Goal: Task Accomplishment & Management: Manage account settings

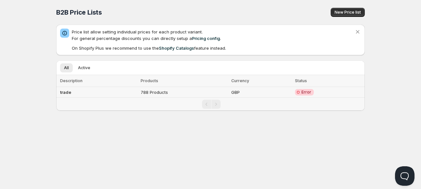
click at [182, 92] on td "788 Products" at bounding box center [184, 92] width 91 height 11
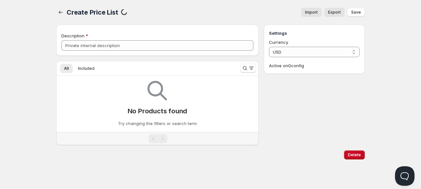
type input "trade"
select select "GBP"
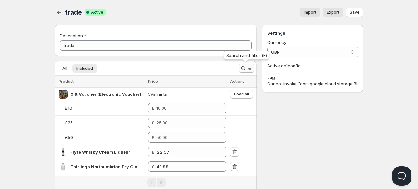
click at [243, 68] on icon "Search and filter results" at bounding box center [243, 68] width 7 height 7
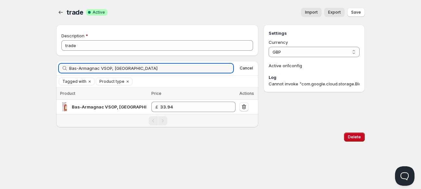
type input "Bas-Armagnac VSOP, Delord"
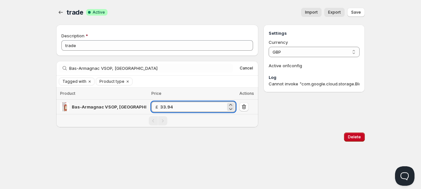
click at [175, 107] on input "33.94" at bounding box center [193, 107] width 66 height 10
type input "33.99"
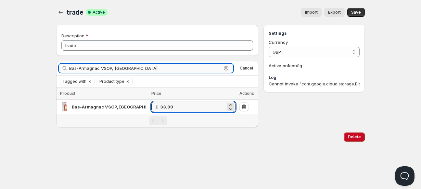
click at [82, 67] on input "Bas-Armagnac VSOP, Delord" at bounding box center [145, 68] width 152 height 9
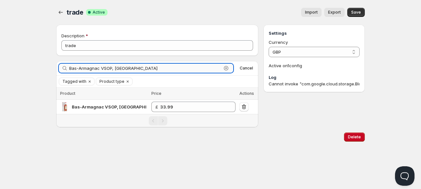
click at [82, 67] on input "Bas-Armagnac VSOP, Delord" at bounding box center [145, 68] width 152 height 9
paste input "L'Authentique"
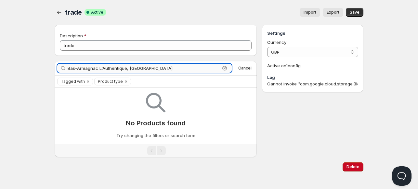
click at [83, 69] on input "Bas-Armagnac L'Authentique, Delord" at bounding box center [144, 68] width 152 height 9
paste input "Basquaise 10Yr"
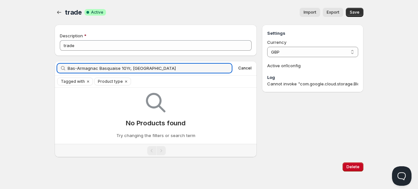
click at [360, 12] on button "Save" at bounding box center [355, 12] width 18 height 9
click at [158, 70] on input "Bas-Armagnac Basquaise 10Yr, Delord" at bounding box center [144, 68] width 152 height 9
type input "Bas-Armagnac Basquaise 10Yr, Delord"
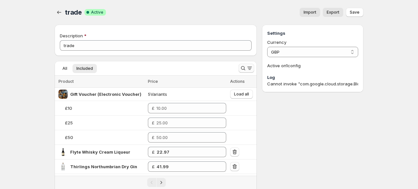
click at [241, 69] on icon "Search and filter results" at bounding box center [243, 68] width 7 height 7
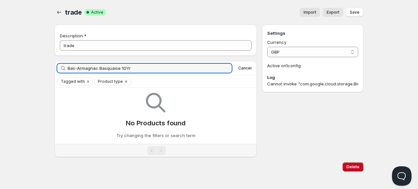
drag, startPoint x: 121, startPoint y: 67, endPoint x: 56, endPoint y: 67, distance: 64.7
click at [56, 67] on div "Bas-Armagnac Basquaise 10Yr Clear Cancel" at bounding box center [156, 68] width 202 height 14
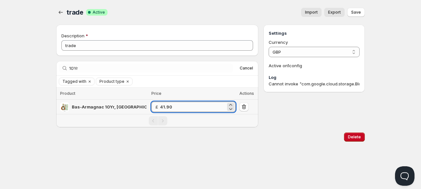
click at [166, 106] on input "41.90" at bounding box center [193, 107] width 66 height 10
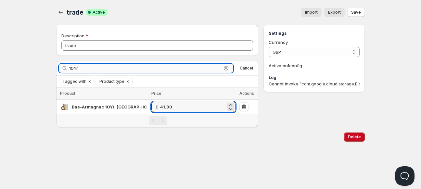
click at [75, 68] on input "10Yr" at bounding box center [145, 68] width 152 height 9
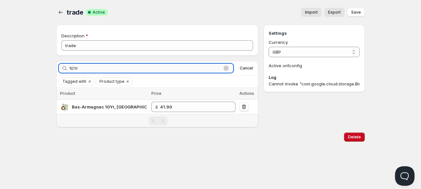
click at [75, 68] on input "10Yr" at bounding box center [145, 68] width 152 height 9
paste input "Bas-Armagnac VSOP, Delord"
type input "Bas-Armagnac VSOP, Delord"
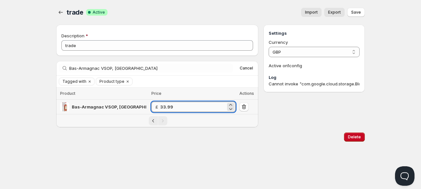
click at [160, 106] on input "33.99" at bounding box center [193, 107] width 66 height 10
type input "34.37"
click at [358, 13] on span "Save" at bounding box center [356, 12] width 10 height 5
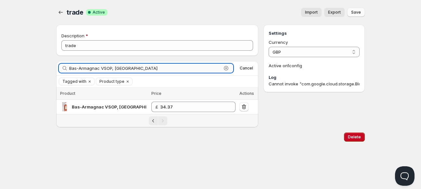
click at [90, 69] on input "Bas-Armagnac VSOP, Delord" at bounding box center [145, 68] width 152 height 9
paste input "Basquaise 10Yr"
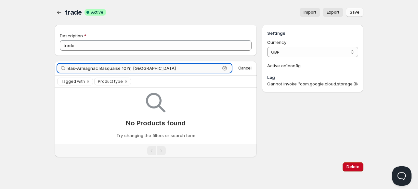
click at [152, 69] on input "Bas-Armagnac Basquaise 10Yr, Delord" at bounding box center [144, 68] width 152 height 9
drag, startPoint x: 121, startPoint y: 69, endPoint x: 55, endPoint y: 67, distance: 65.7
click at [55, 67] on div "Bas-Armagnac Basquaise 10Yr Clear Cancel" at bounding box center [156, 68] width 202 height 14
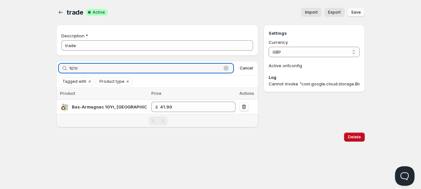
type input "10Yr"
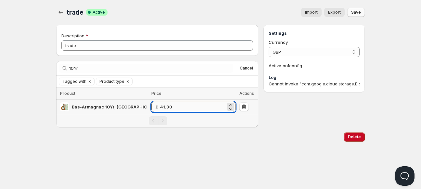
click at [186, 102] on input "41.90" at bounding box center [193, 107] width 66 height 10
type input "41.97"
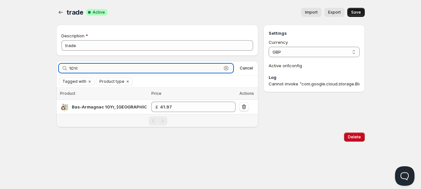
click at [69, 69] on input "10Yr" at bounding box center [145, 68] width 152 height 9
paste input "Bas-Armagnac 15Yr, Delord"
type input "Bas-Armagnac 15Yr"
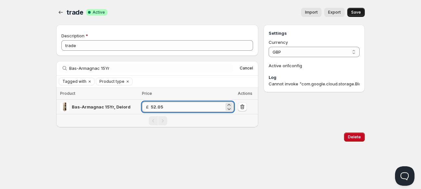
click at [182, 108] on input "52.05" at bounding box center [187, 107] width 73 height 10
type input "52.29"
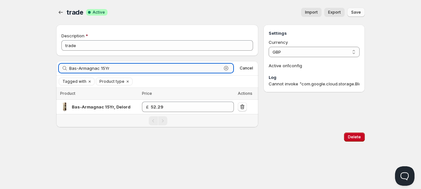
click at [79, 67] on input "Bas-Armagnac 15Yr" at bounding box center [145, 68] width 152 height 9
paste input "25Yr, Delord"
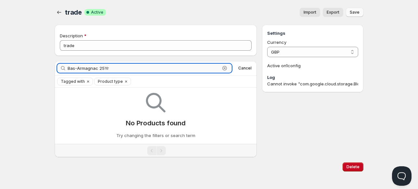
click at [116, 69] on input "Bas-Armagnac 25Yr" at bounding box center [144, 68] width 152 height 9
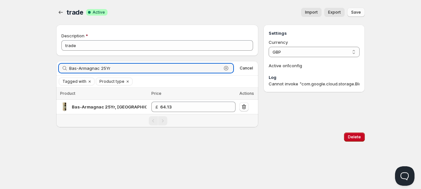
type input "Bas-Armagnac 25Yr"
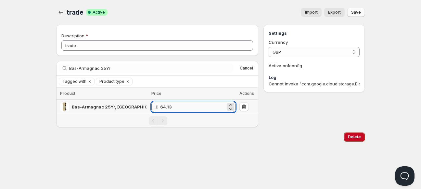
click at [193, 108] on input "64.13" at bounding box center [193, 107] width 66 height 10
type input "64.51"
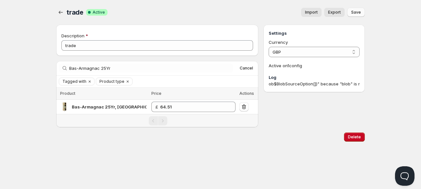
scroll to position [0, 173]
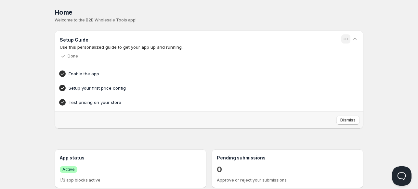
click at [348, 39] on icon "button" at bounding box center [347, 39] width 1 height 1
click at [394, 105] on div "Home Pricing Price lists Forms Submissions Settings Features Plans Home. This p…" at bounding box center [209, 185] width 418 height 371
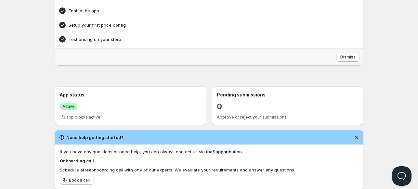
scroll to position [65, 0]
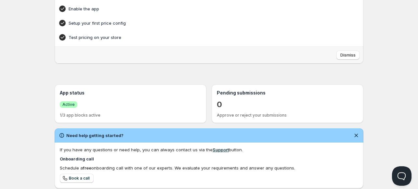
click at [394, 105] on div "Home Pricing Price lists Forms Submissions Settings Features Plans Home. This p…" at bounding box center [209, 120] width 418 height 371
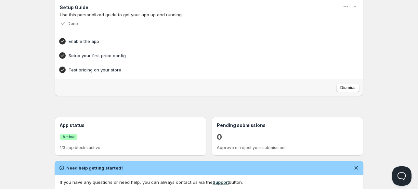
click at [393, 105] on div "Home Pricing Price lists Forms Submissions Settings Features Plans Home. This p…" at bounding box center [209, 152] width 418 height 371
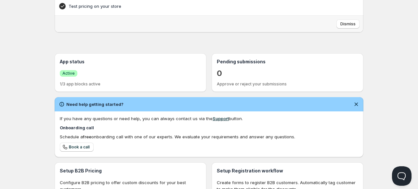
scroll to position [98, 0]
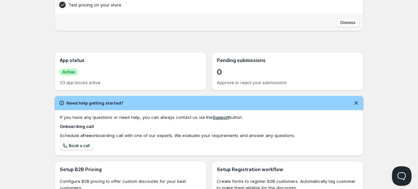
click at [82, 68] on div "Success Active" at bounding box center [130, 71] width 141 height 11
click at [65, 71] on span "Active" at bounding box center [68, 72] width 12 height 5
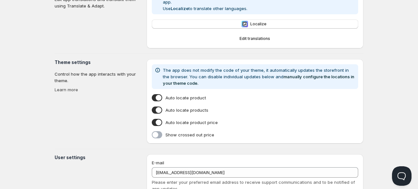
type input "Yuva"
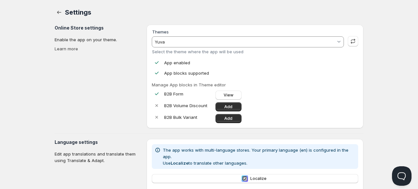
click at [406, 79] on div "Home Pricing Price lists Forms Submissions Settings Features Plans Settings. Th…" at bounding box center [209, 187] width 418 height 374
click at [55, 10] on button "button" at bounding box center [59, 12] width 9 height 9
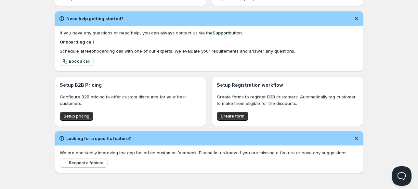
scroll to position [182, 0]
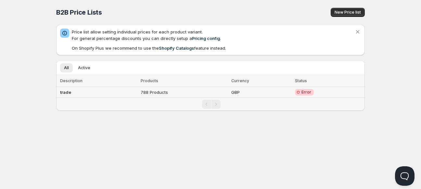
click at [152, 93] on td "788 Products" at bounding box center [184, 92] width 91 height 11
